Goal: Navigation & Orientation: Go to known website

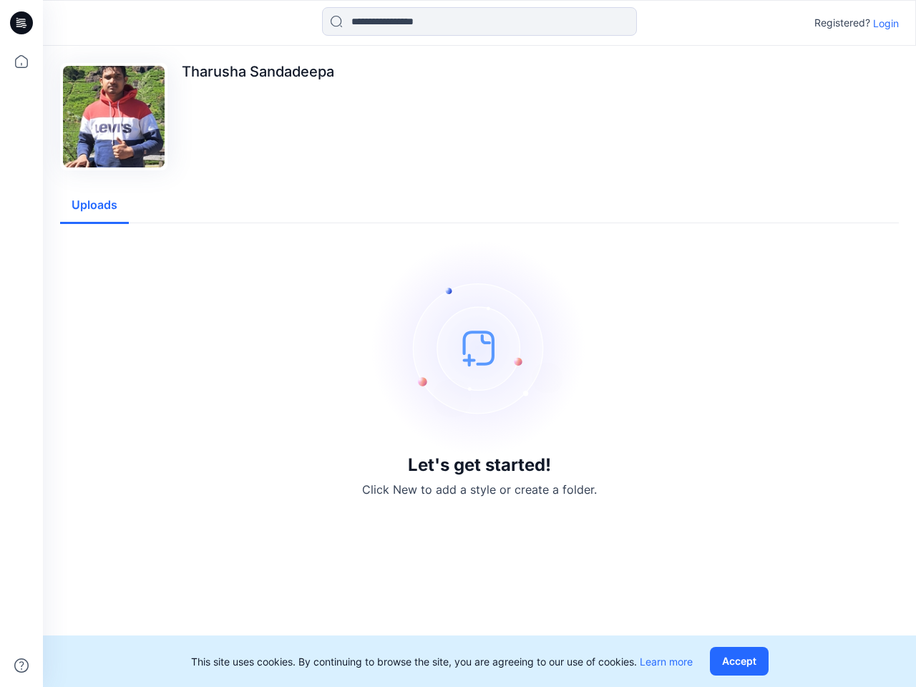
click at [458, 343] on img at bounding box center [479, 347] width 215 height 215
click at [22, 23] on icon at bounding box center [24, 23] width 6 height 1
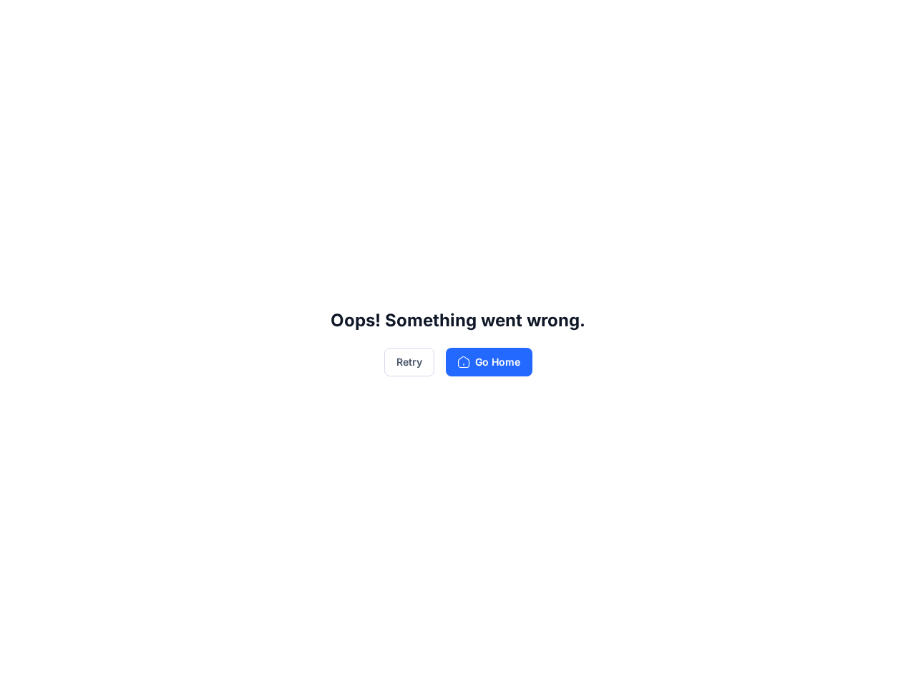
click at [21, 665] on div "Oops! Something went wrong. Retry Go Home" at bounding box center [458, 343] width 916 height 687
click at [479, 21] on div "Oops! Something went wrong. Retry Go Home" at bounding box center [458, 343] width 916 height 687
click at [886, 23] on div "Oops! Something went wrong. Retry Go Home" at bounding box center [458, 343] width 916 height 687
click at [94, 205] on div "Oops! Something went wrong. Retry Go Home" at bounding box center [458, 343] width 916 height 687
click at [742, 661] on div "Oops! Something went wrong. Retry Go Home" at bounding box center [458, 343] width 916 height 687
